Goal: Information Seeking & Learning: Understand process/instructions

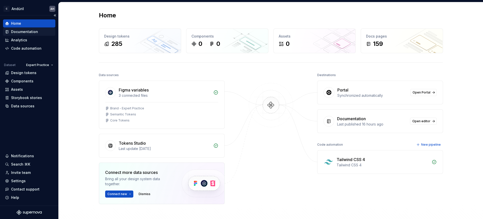
click at [29, 32] on div "Documentation" at bounding box center [24, 31] width 27 height 5
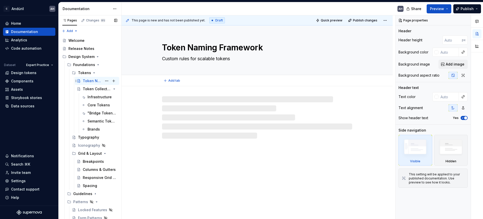
type textarea "*"
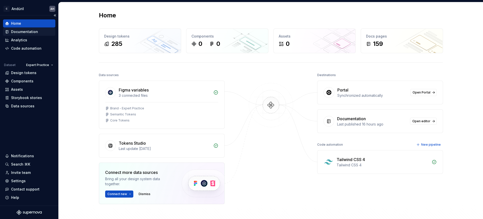
click at [22, 28] on div "Documentation" at bounding box center [29, 32] width 52 height 8
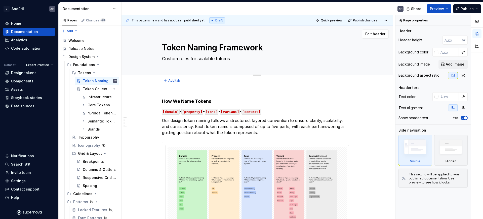
click at [204, 57] on textarea "Custom rules for scalable tokens" at bounding box center [256, 59] width 190 height 8
type textarea "*"
type textarea "H"
type textarea "*"
type textarea "How"
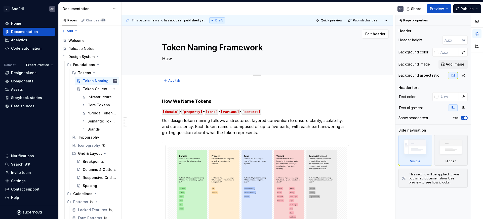
type textarea "*"
type textarea "Ho"
type textarea "*"
type textarea "H"
type textarea "*"
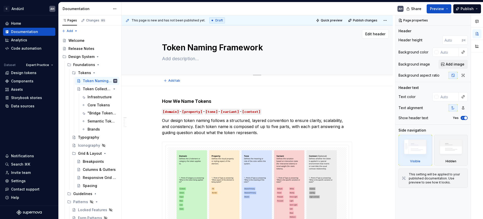
type textarea "*"
type textarea "U"
type textarea "*"
type textarea "Un"
type textarea "*"
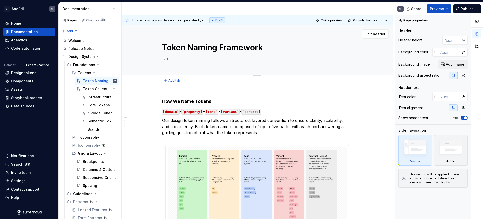
type textarea "Und"
type textarea "*"
type textarea "Under"
type textarea "*"
type textarea "Unders"
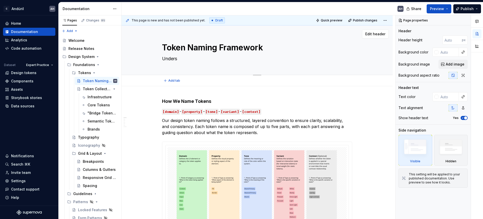
type textarea "*"
type textarea "Underst"
type textarea "*"
type textarea "Understa"
type textarea "*"
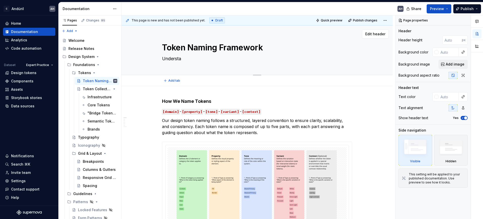
type textarea "Understan"
type textarea "*"
type textarea "Understand"
type textarea "*"
type textarea "Understandi"
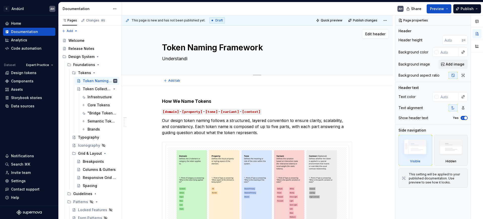
type textarea "*"
type textarea "Understandin"
type textarea "*"
type textarea "Understanding"
type textarea "*"
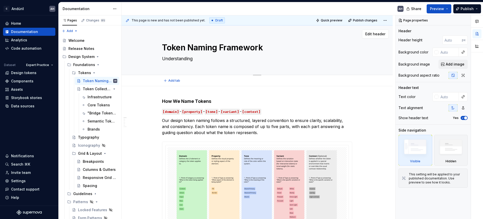
type textarea "Understanding h"
type textarea "*"
type textarea "Understanding how"
type textarea "*"
type textarea "Understanding how"
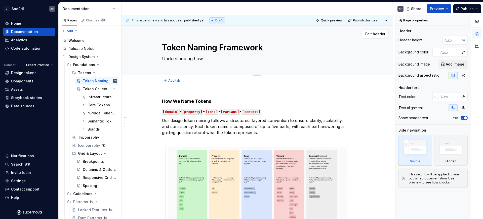
type textarea "*"
type textarea "Understanding how a"
type textarea "*"
type textarea "Understanding how an"
type textarea "*"
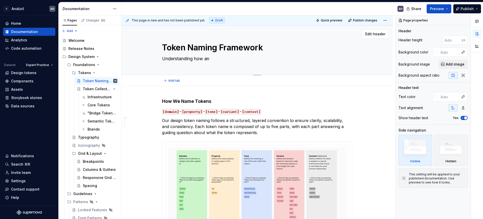
type textarea "Understanding how and"
type textarea "*"
type textarea "Understanding how and"
type textarea "*"
type textarea "Understanding how and w"
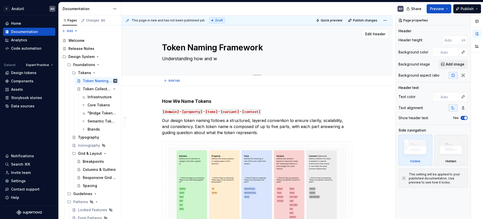
type textarea "*"
type textarea "Understanding how and wh"
type textarea "*"
type textarea "Understanding how and why"
type textarea "*"
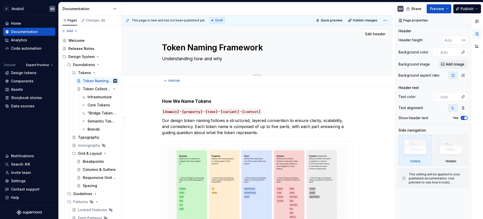
type textarea "Understanding how and why"
type textarea "*"
type textarea "Understanding how and why"
type textarea "*"
type textarea "Understanding how and wh"
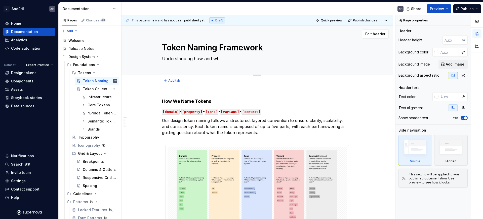
type textarea "*"
type textarea "Understanding how and w"
type textarea "*"
type textarea "Understanding how and"
type textarea "*"
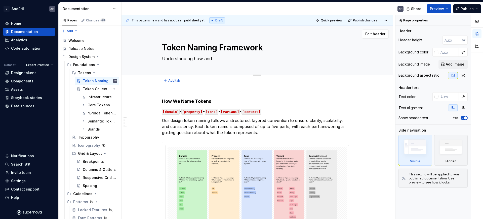
type textarea "Understanding how and"
type textarea "*"
type textarea "Understanding how an"
type textarea "*"
type textarea "Understanding how a"
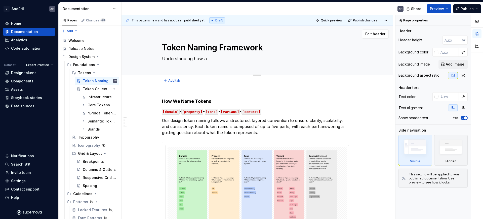
type textarea "*"
type textarea "Understanding how"
type textarea "*"
type textarea "Understanding how"
type textarea "*"
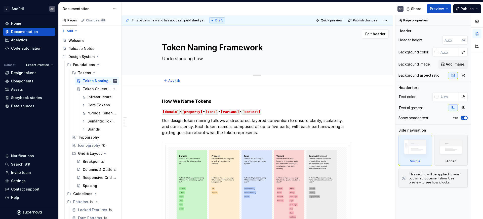
type textarea "Understanding ho"
type textarea "*"
type textarea "Understanding h"
type textarea "*"
type textarea "Understanding"
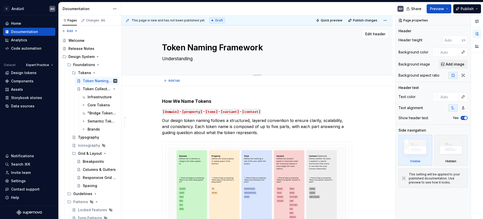
type textarea "*"
type textarea "Understanding"
type textarea "*"
type textarea "Understandin"
type textarea "*"
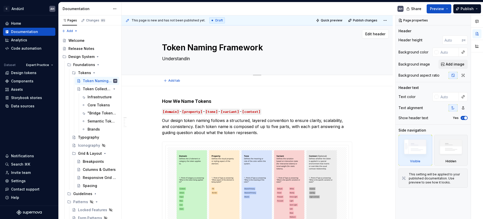
type textarea "Understandi"
type textarea "*"
type textarea "Understand"
type textarea "*"
type textarea "Understan"
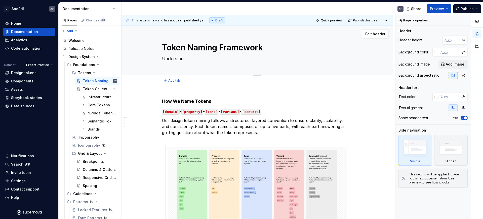
type textarea "*"
type textarea "Understa"
type textarea "*"
type textarea "Underst"
type textarea "*"
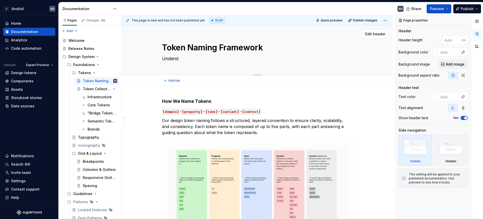
type textarea "Unders"
type textarea "*"
type textarea "Under"
type textarea "*"
type textarea "Unde"
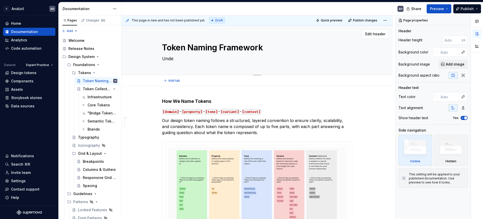
type textarea "*"
type textarea "Und"
type textarea "*"
type textarea "Un"
type textarea "*"
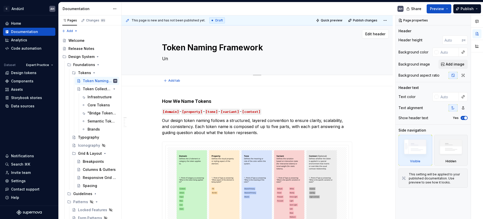
type textarea "U"
type textarea "*"
click at [210, 120] on p "Our design token naming follows a structured, layered convention to ensure clar…" at bounding box center [257, 126] width 190 height 18
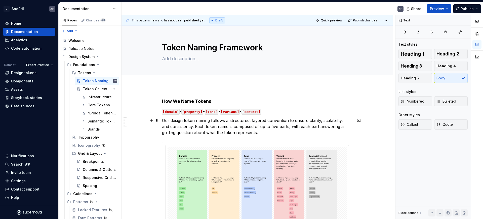
type textarea "*"
click at [319, 132] on p "Our design token naming follows a structured, layered convention to ensure clar…" at bounding box center [257, 126] width 190 height 18
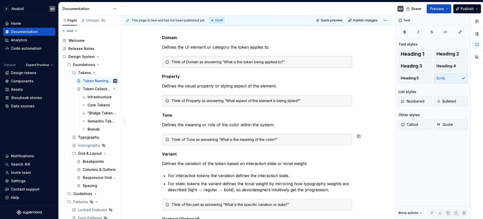
scroll to position [220, 0]
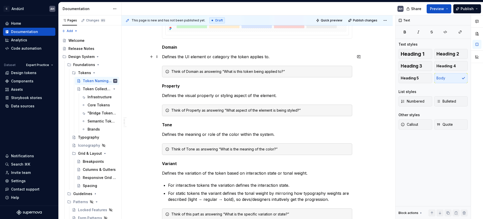
click at [273, 58] on p "Defines the UI element or category the token applies to." at bounding box center [257, 57] width 190 height 6
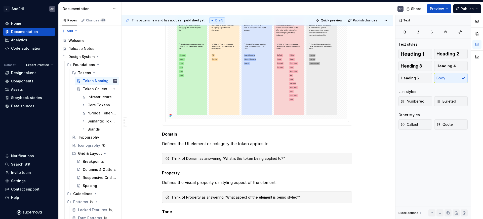
scroll to position [126, 0]
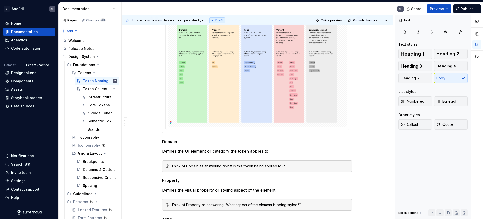
click at [280, 79] on img at bounding box center [257, 73] width 165 height 105
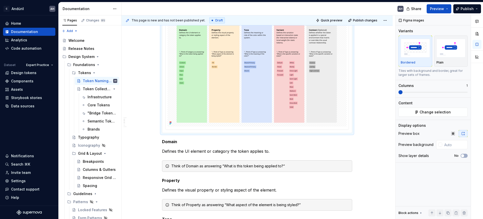
click at [284, 52] on img at bounding box center [257, 73] width 165 height 105
type textarea "*"
